Goal: Task Accomplishment & Management: Manage account settings

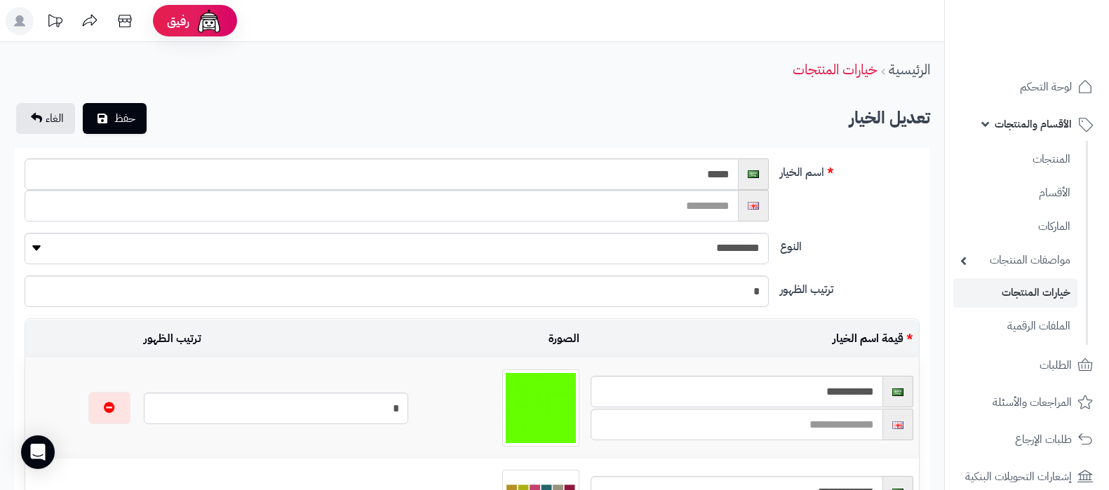
scroll to position [3419, 0]
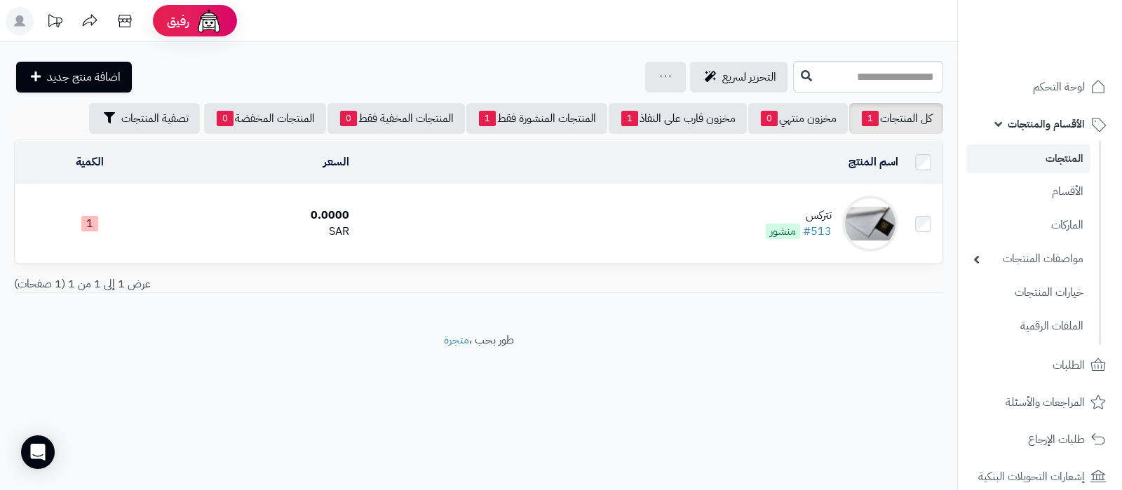
click at [791, 197] on td "تتركس #513 منشور" at bounding box center [629, 223] width 549 height 79
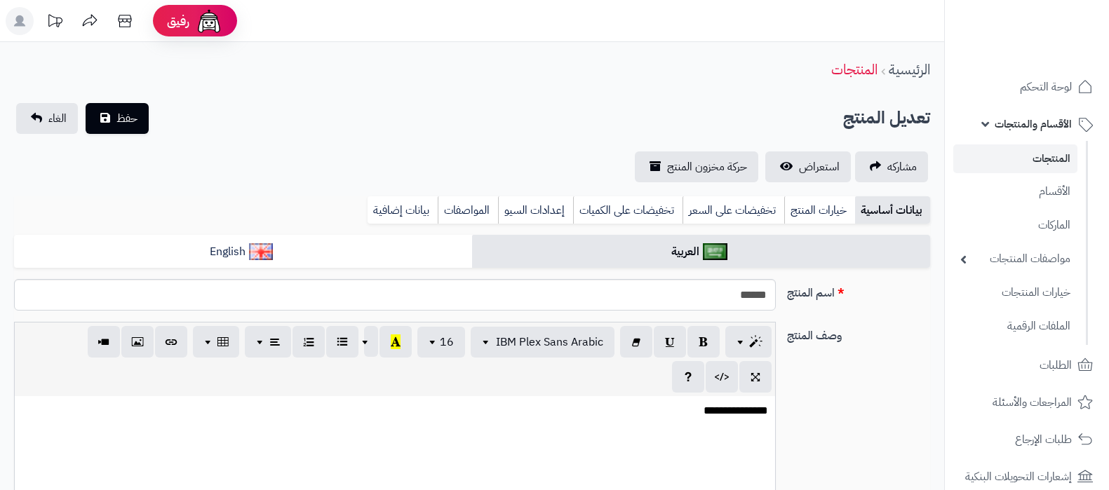
select select
click at [813, 210] on link "خيارات المنتج" at bounding box center [819, 210] width 71 height 28
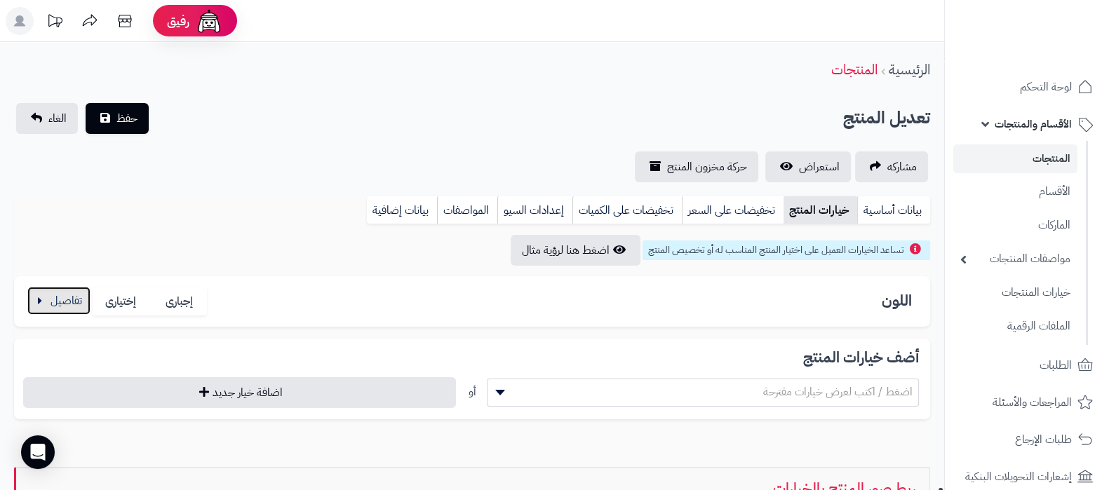
click at [41, 306] on button "button" at bounding box center [58, 301] width 63 height 28
